Goal: Task Accomplishment & Management: Manage account settings

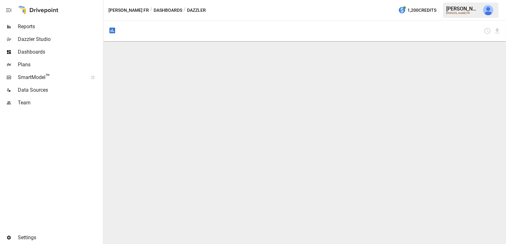
click at [37, 106] on span "Team" at bounding box center [60, 103] width 84 height 8
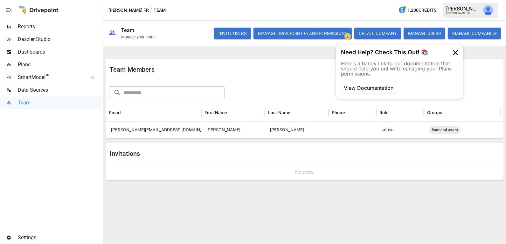
click at [276, 33] on button "Manage Drivepoint Plans Permissions" at bounding box center [302, 33] width 98 height 11
click at [156, 130] on div "[PERSON_NAME][EMAIL_ADDRESS][DOMAIN_NAME]" at bounding box center [153, 130] width 95 height 17
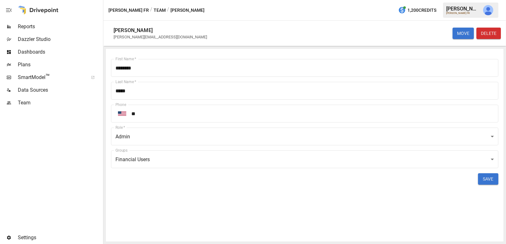
click at [151, 37] on div "[PERSON_NAME][EMAIL_ADDRESS][DOMAIN_NAME]" at bounding box center [159, 37] width 93 height 5
copy div "[PERSON_NAME][EMAIL_ADDRESS][DOMAIN_NAME] MOVE DELETE First Name   *"
